Goal: Task Accomplishment & Management: Complete application form

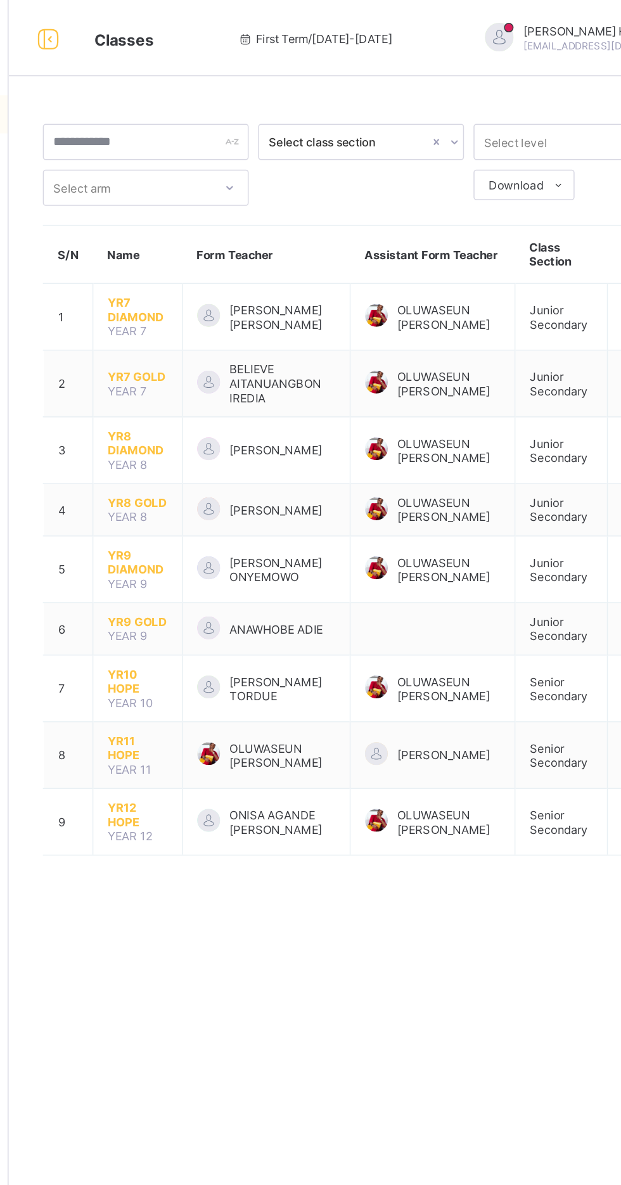
click at [469, 24] on div at bounding box center [478, 24] width 19 height 19
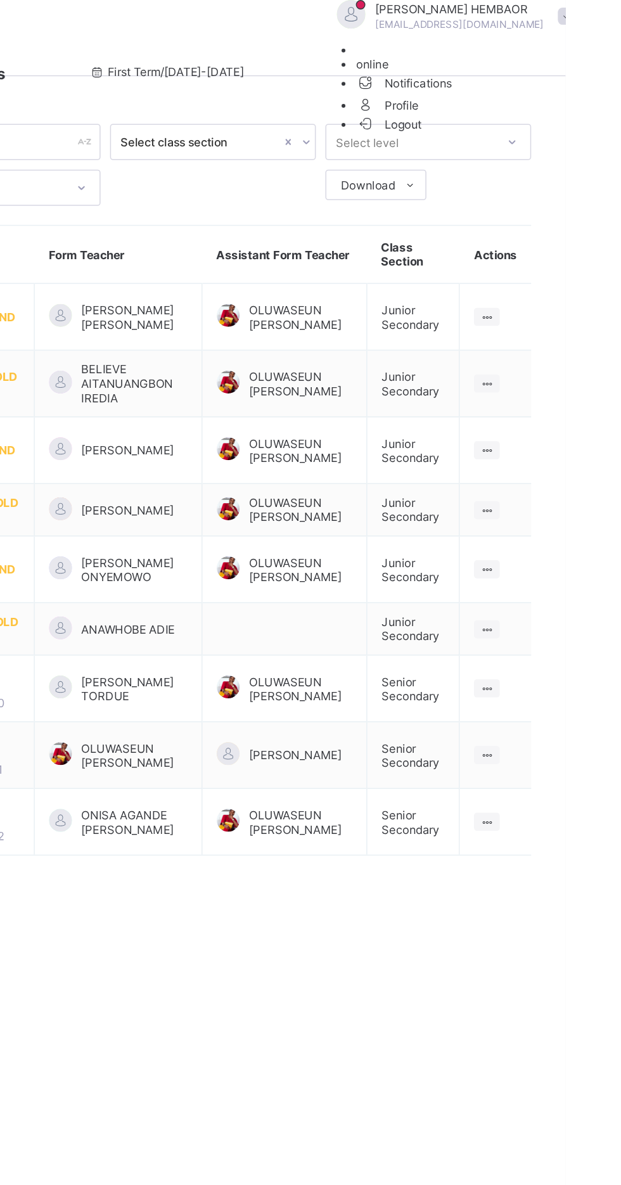
click at [538, 77] on span "Profile" at bounding box center [557, 69] width 152 height 15
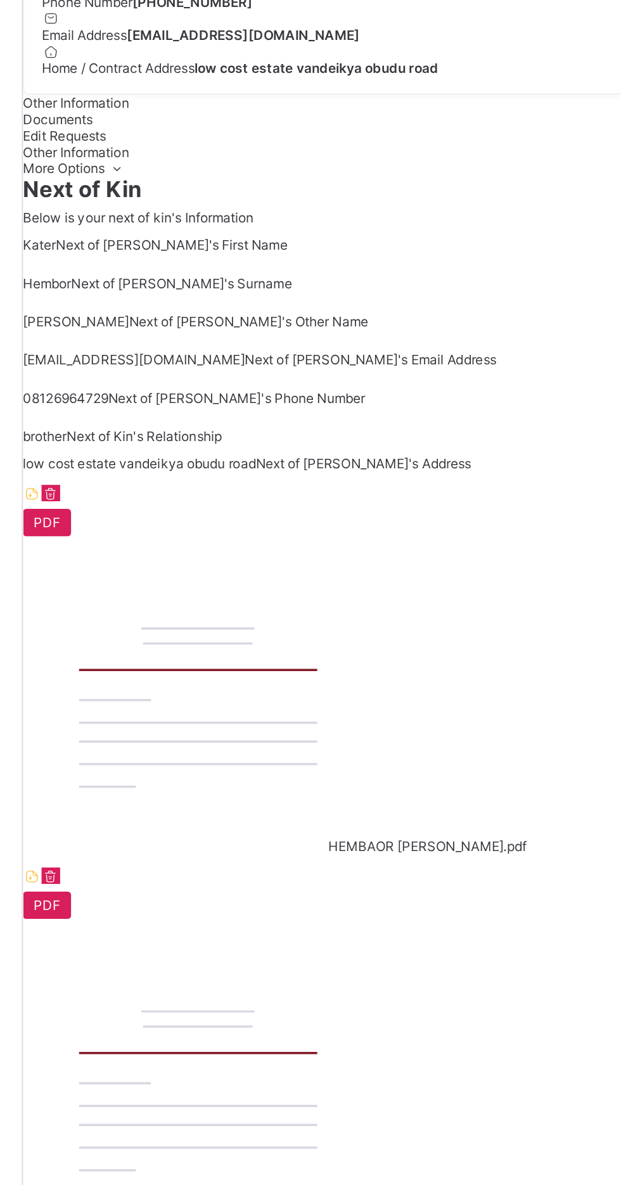
click at [322, 90] on span "Request profile edit" at bounding box center [348, 85] width 68 height 10
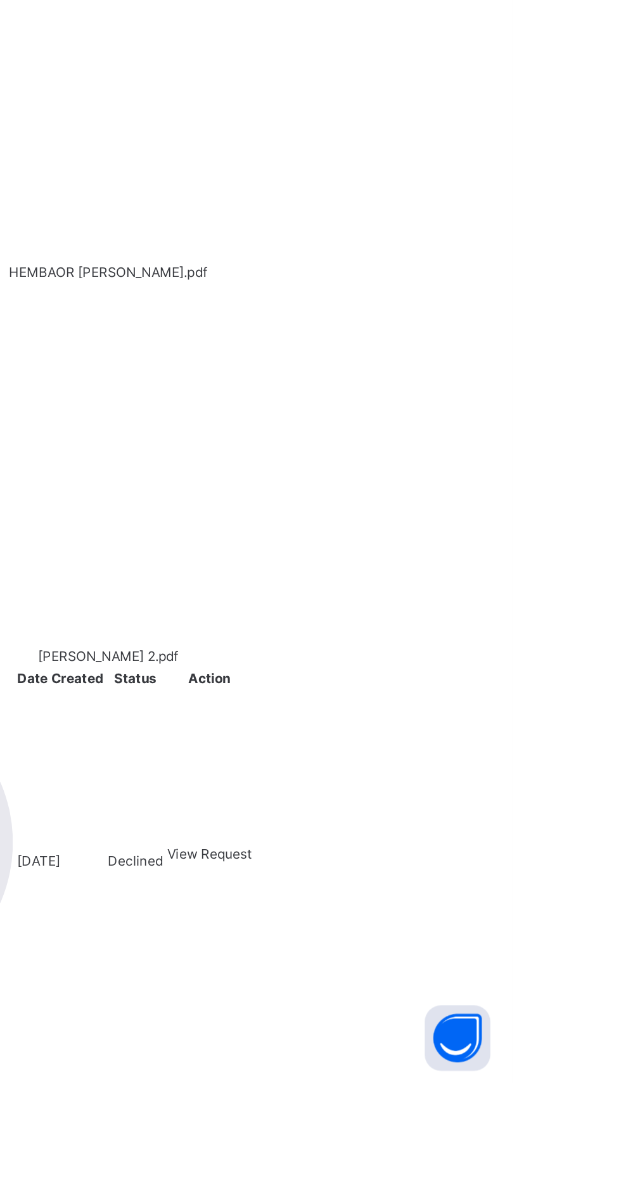
type input "****"
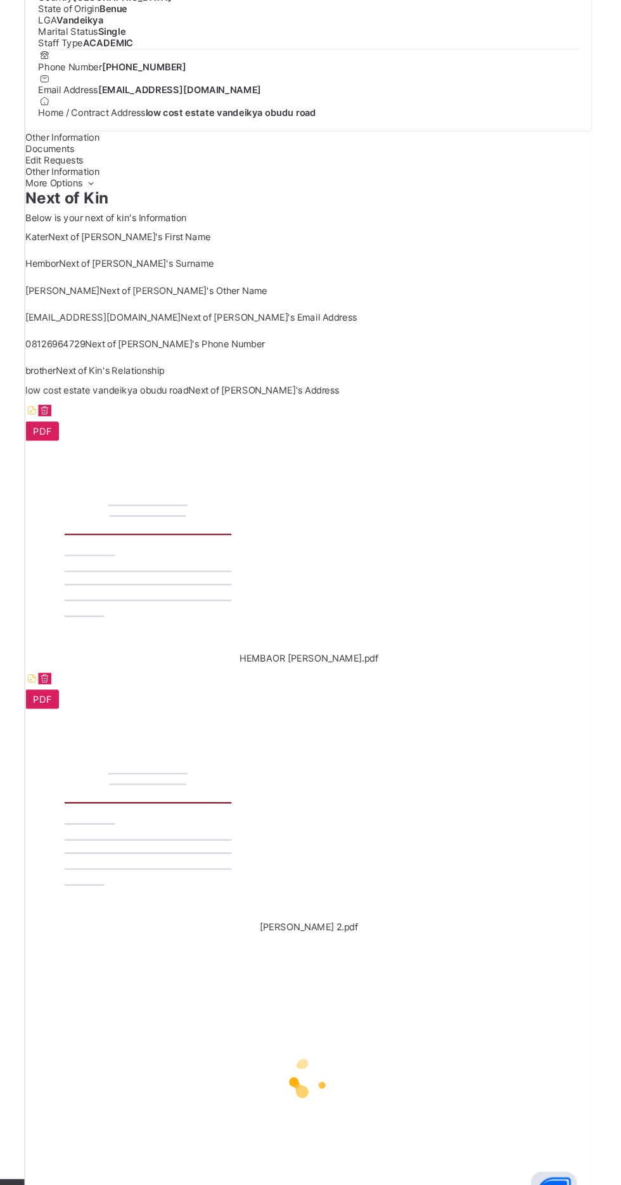
click at [193, 299] on span "Documents" at bounding box center [172, 295] width 41 height 10
click at [363, 933] on span "[PERSON_NAME] 2.pdf" at bounding box center [386, 938] width 81 height 10
click at [365, 886] on div "[PERSON_NAME] HEMBAOR Active Request profile edit Change email Change Password …" at bounding box center [386, 592] width 469 height 1185
click at [163, 728] on icon at bounding box center [157, 733] width 11 height 10
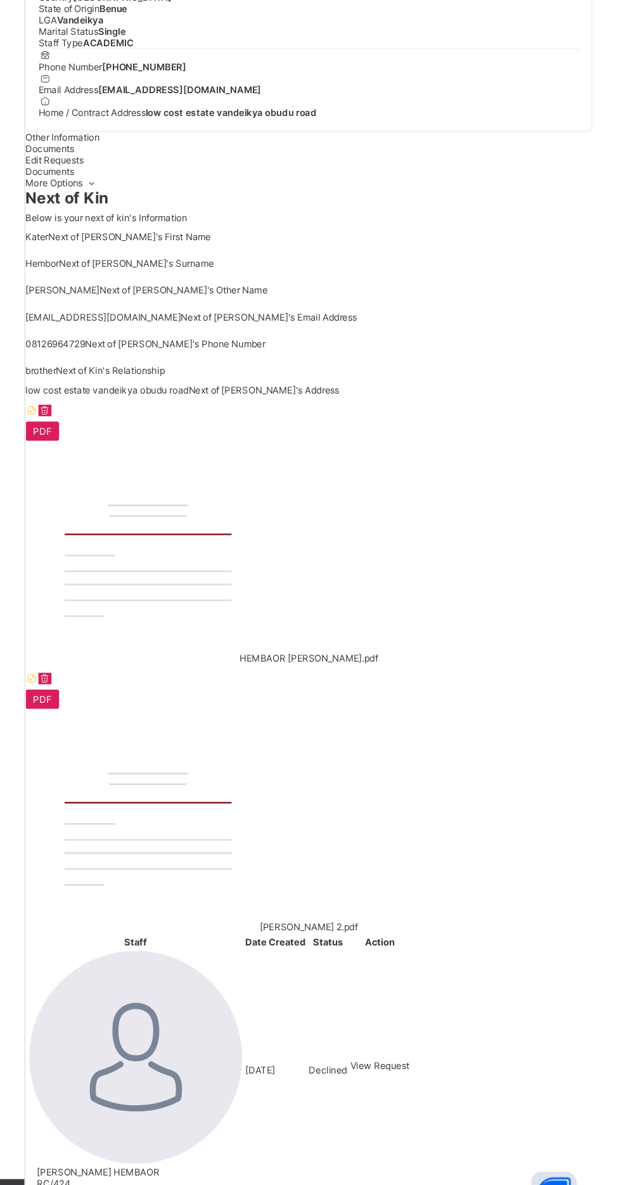
click at [163, 516] on icon at bounding box center [157, 511] width 11 height 10
click at [222, 709] on img at bounding box center [253, 624] width 202 height 169
click at [329, 720] on span "HEMBAOR [PERSON_NAME].pdf" at bounding box center [386, 716] width 115 height 10
click at [306, 917] on div "[PERSON_NAME] HEMBAOR Active Request profile edit Change email Change Password …" at bounding box center [386, 679] width 469 height 1358
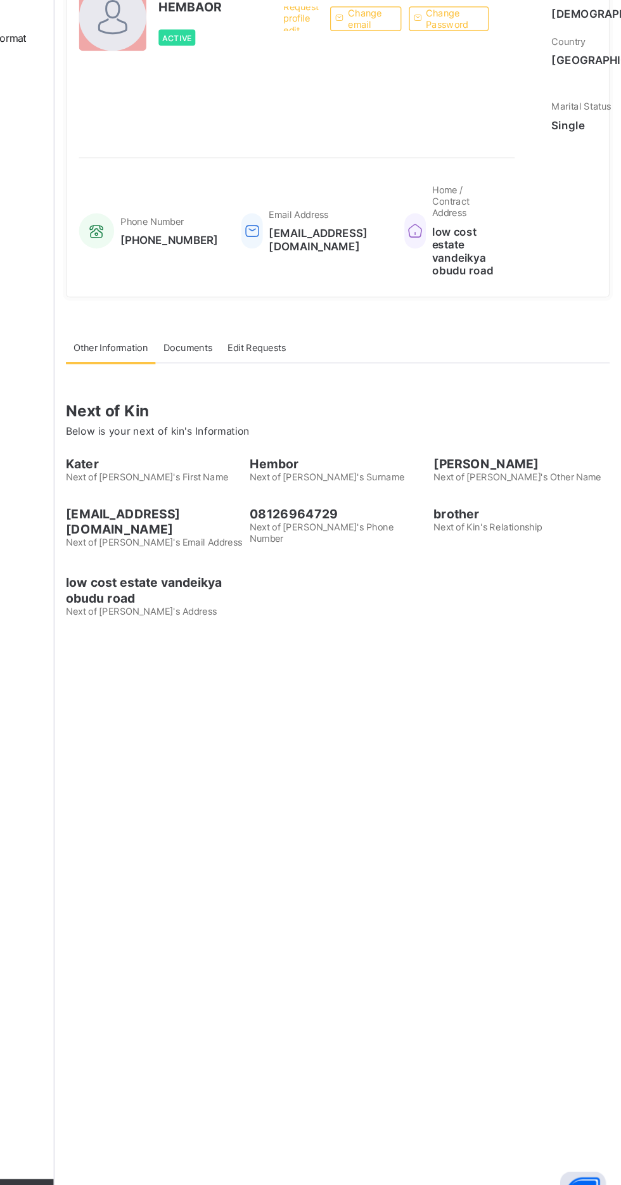
click at [276, 464] on span "Documents" at bounding box center [262, 459] width 41 height 10
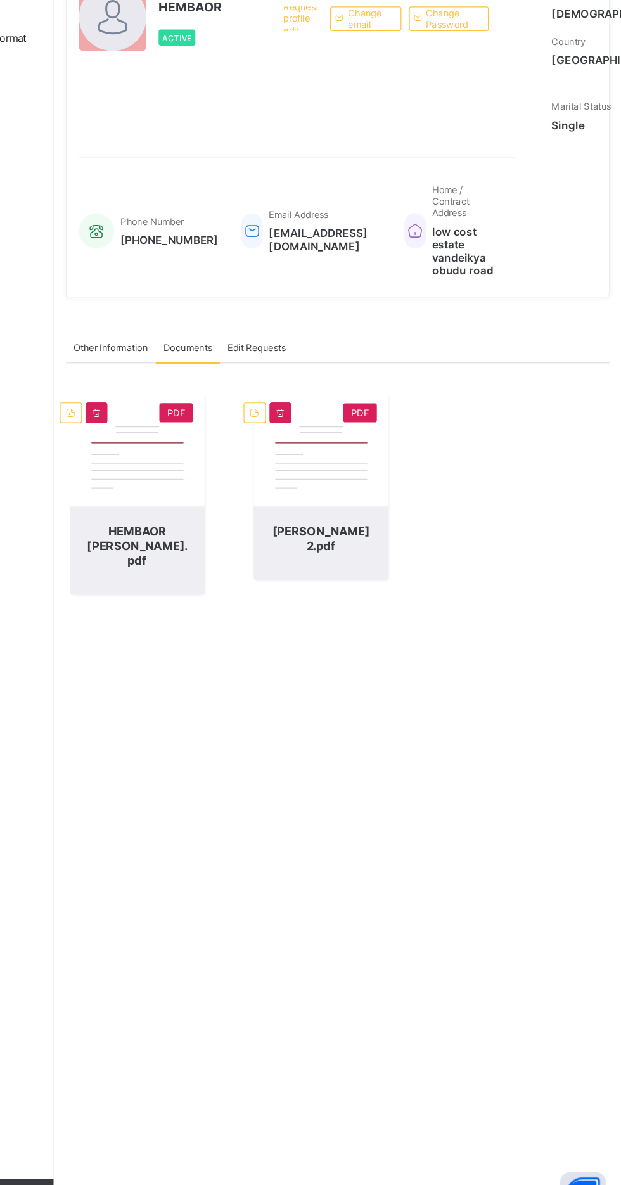
click at [314, 464] on span "Edit Requests" at bounding box center [319, 459] width 48 height 10
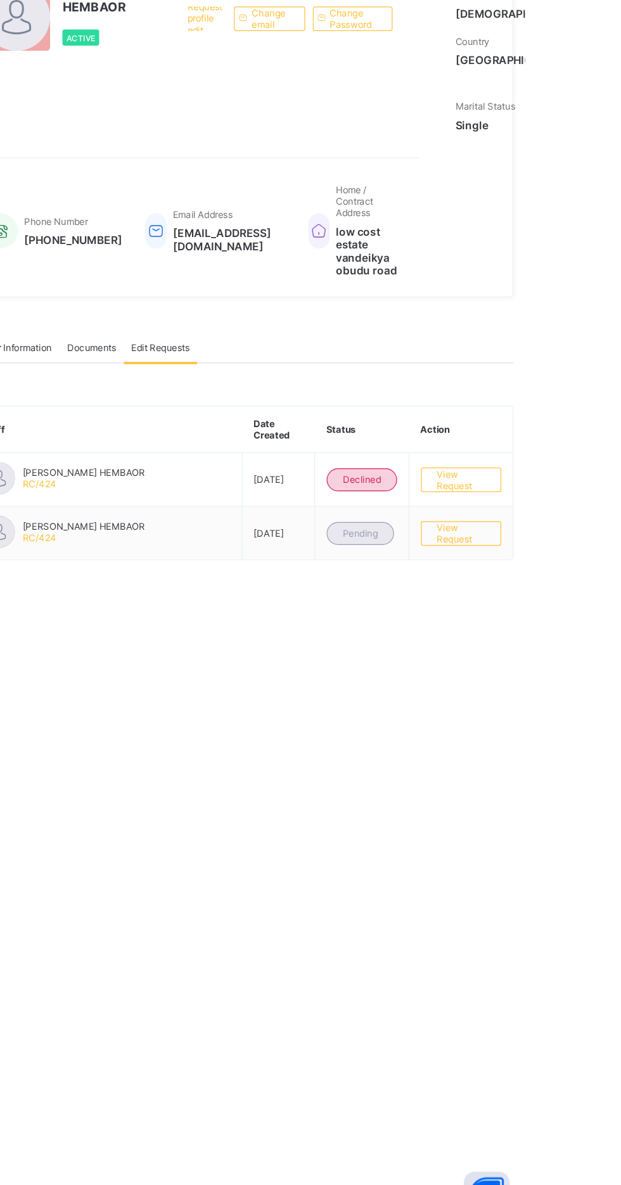
click at [582, 622] on span "View Request" at bounding box center [568, 612] width 40 height 19
